Goal: Use online tool/utility: Use online tool/utility

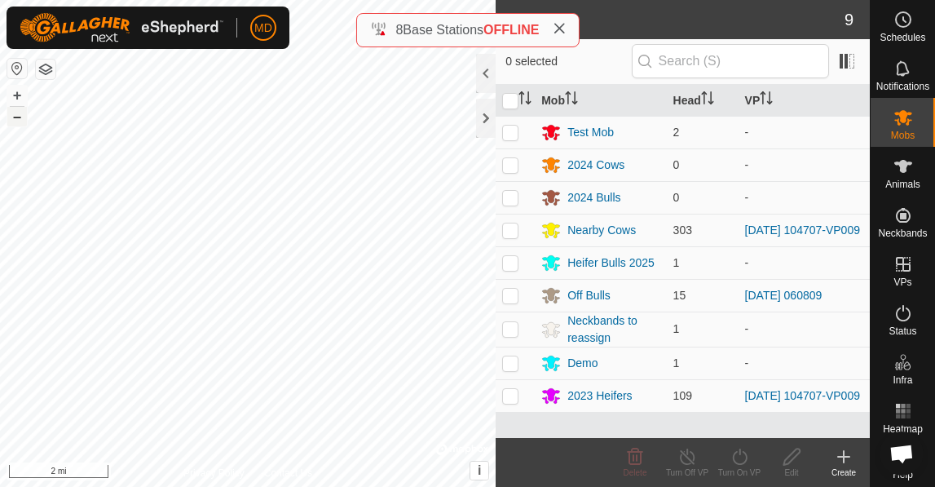
click at [15, 120] on button "–" at bounding box center [17, 117] width 20 height 20
click at [20, 94] on button "+" at bounding box center [17, 96] width 20 height 20
click at [18, 93] on button "+" at bounding box center [17, 96] width 20 height 20
click at [20, 91] on button "+" at bounding box center [17, 96] width 20 height 20
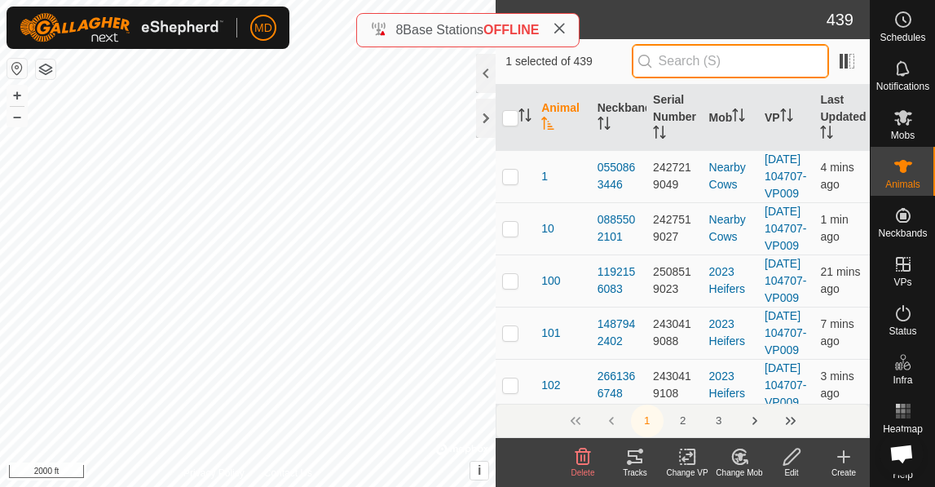
click at [698, 63] on input "text" at bounding box center [730, 61] width 197 height 34
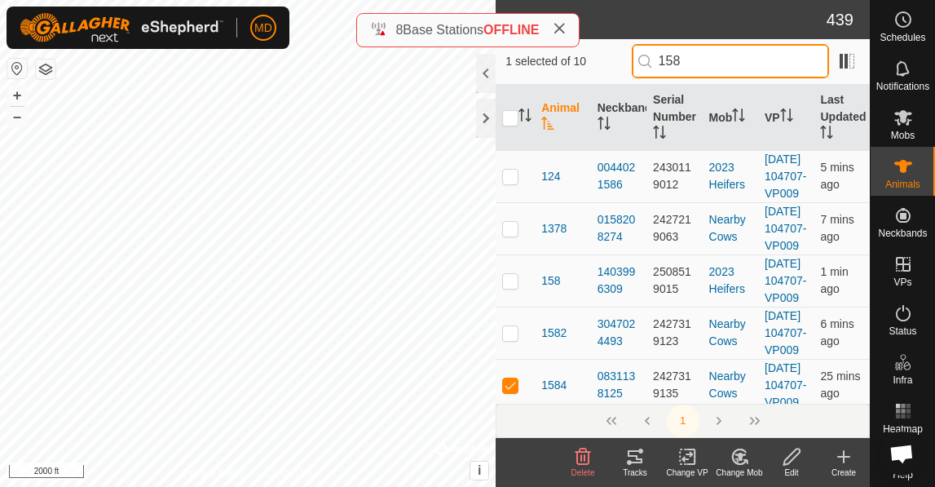
type input "1584"
checkbox input "true"
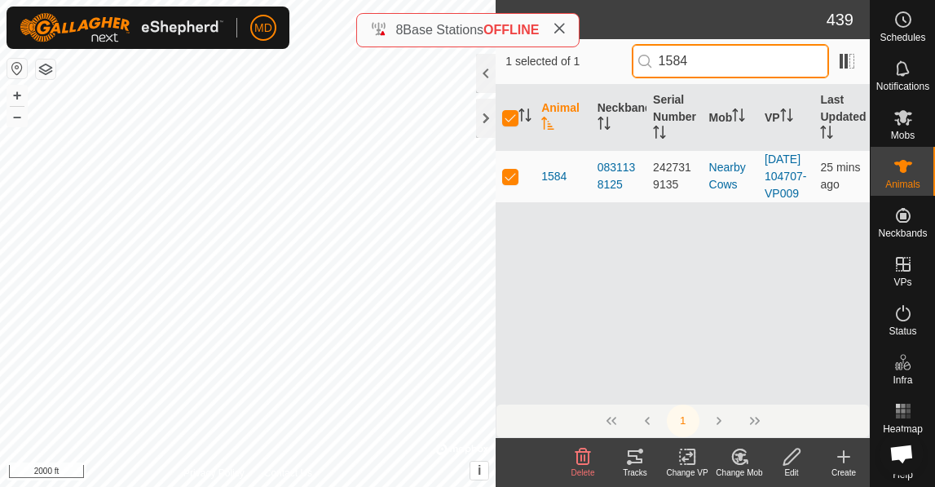
type input "1584"
click at [634, 461] on icon at bounding box center [635, 457] width 20 height 20
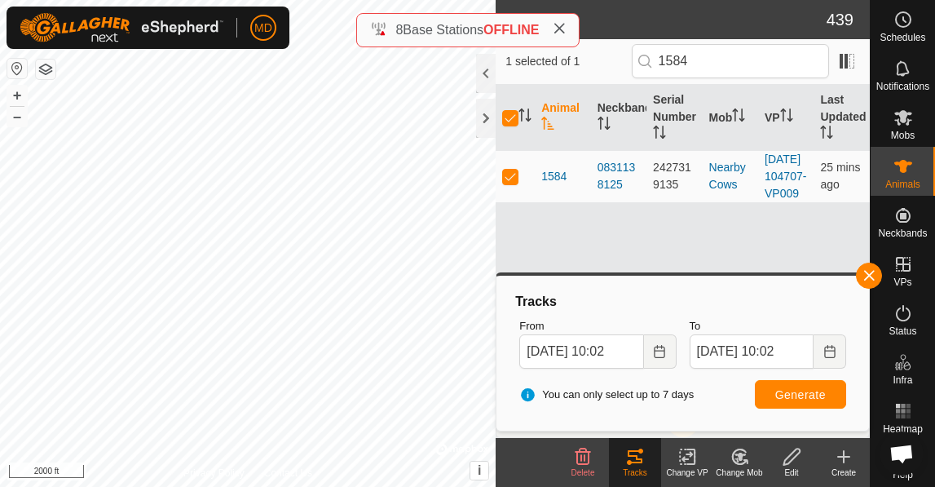
click at [794, 396] on span "Generate" at bounding box center [800, 394] width 51 height 13
click at [867, 276] on button "button" at bounding box center [869, 276] width 26 height 26
